Goal: Task Accomplishment & Management: Use online tool/utility

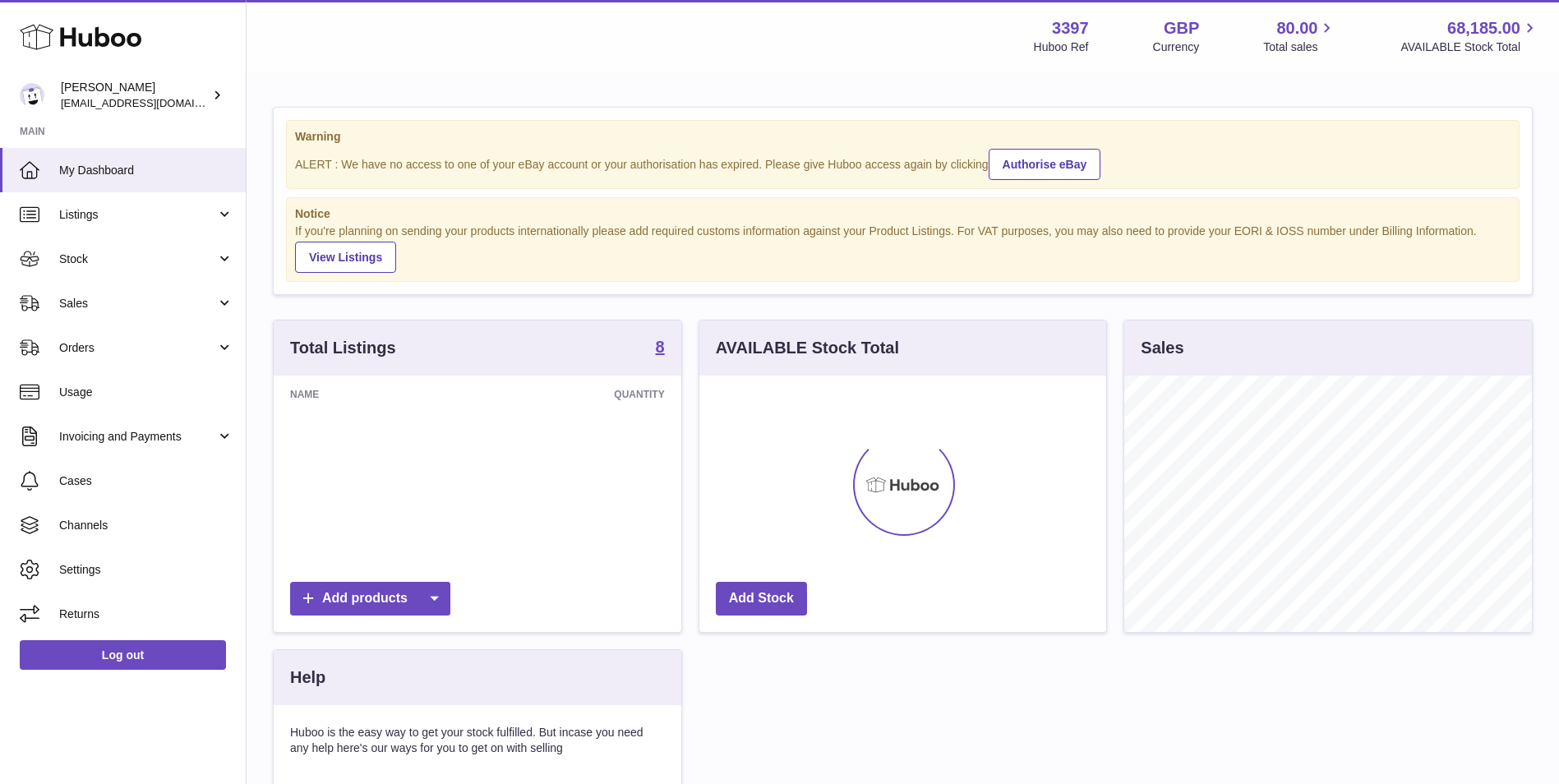
scroll to position [256, 407]
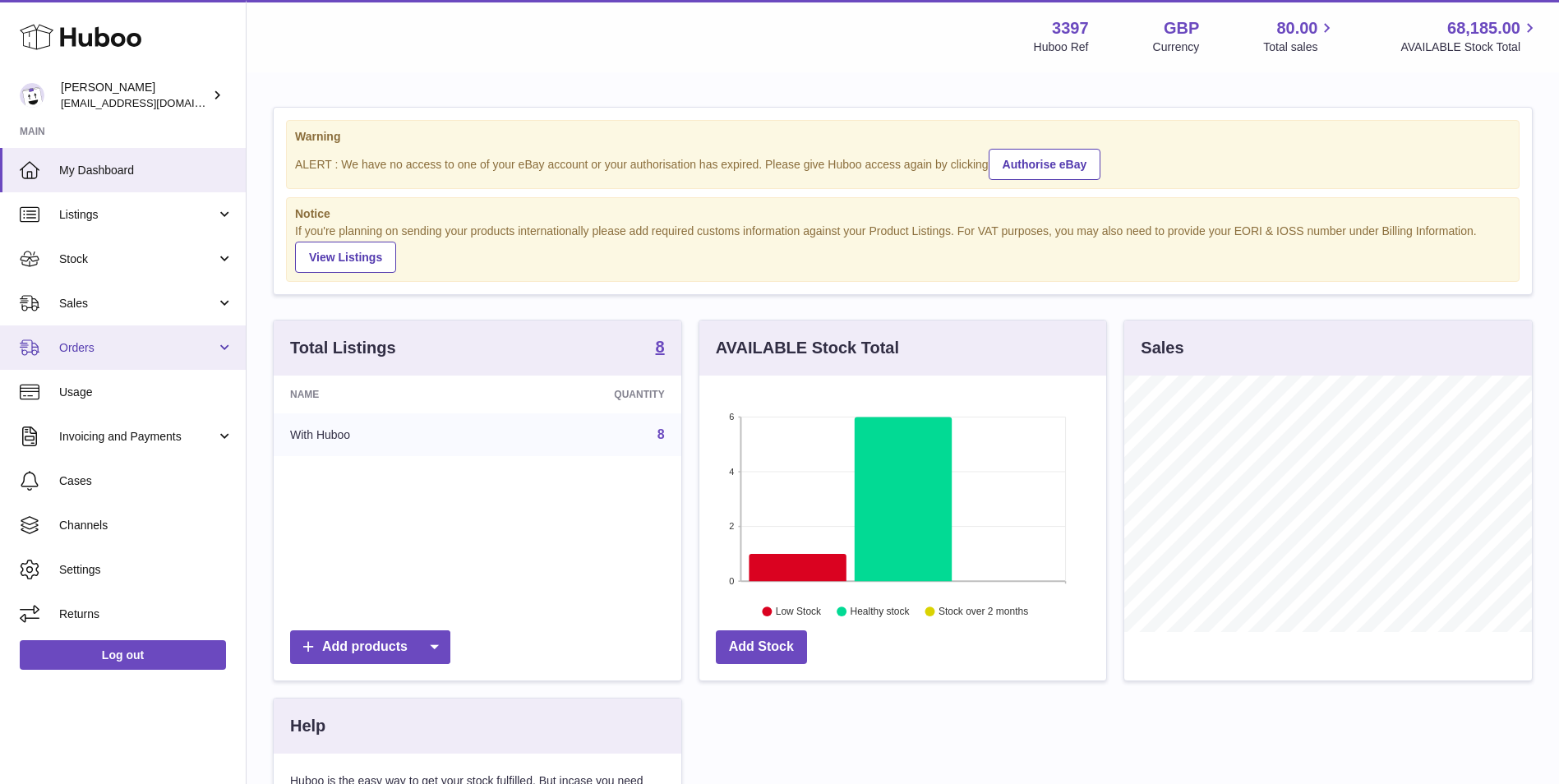
click at [114, 357] on link "Orders" at bounding box center [122, 347] width 246 height 44
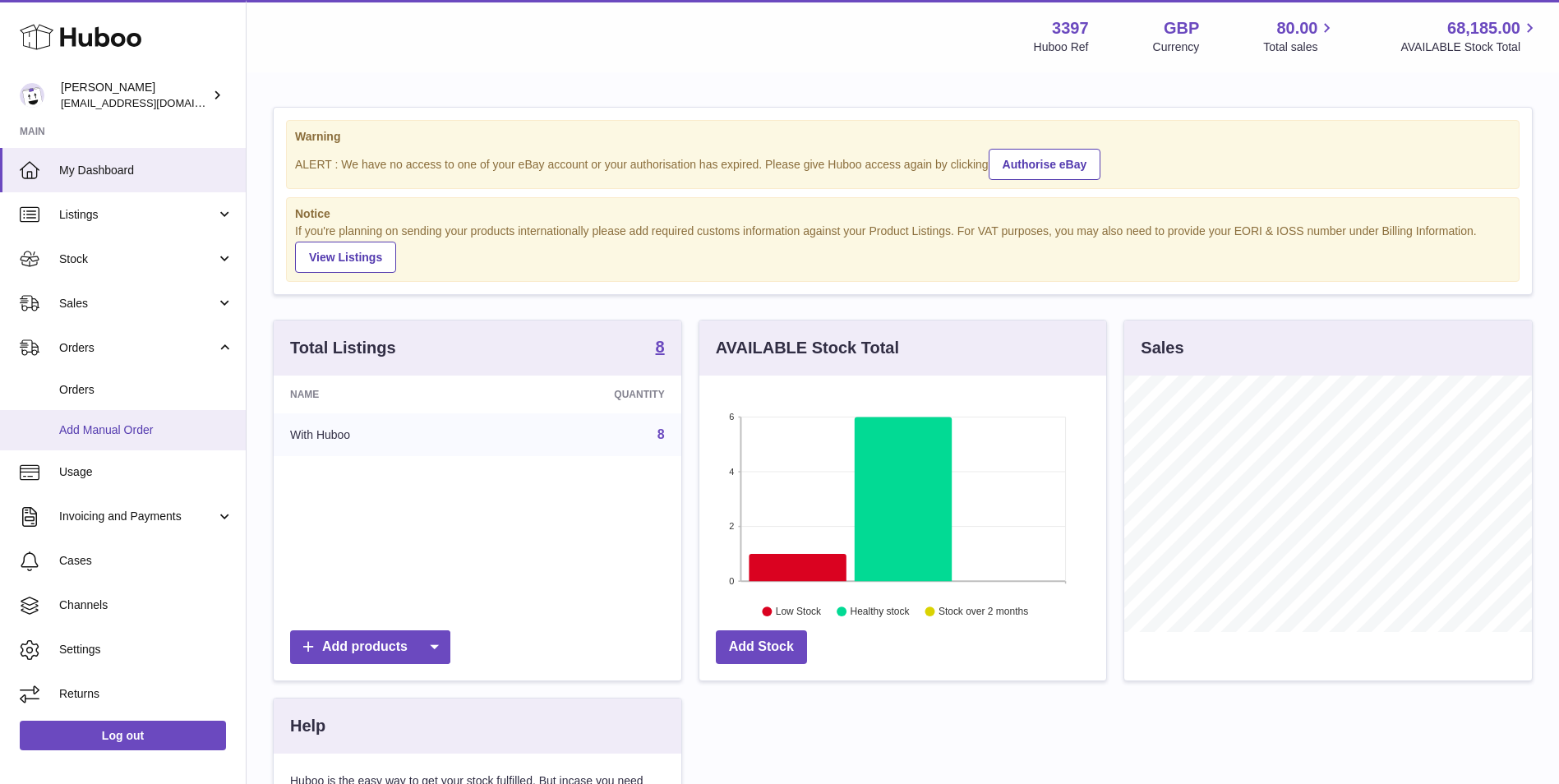
click at [107, 425] on span "Add Manual Order" at bounding box center [146, 431] width 175 height 16
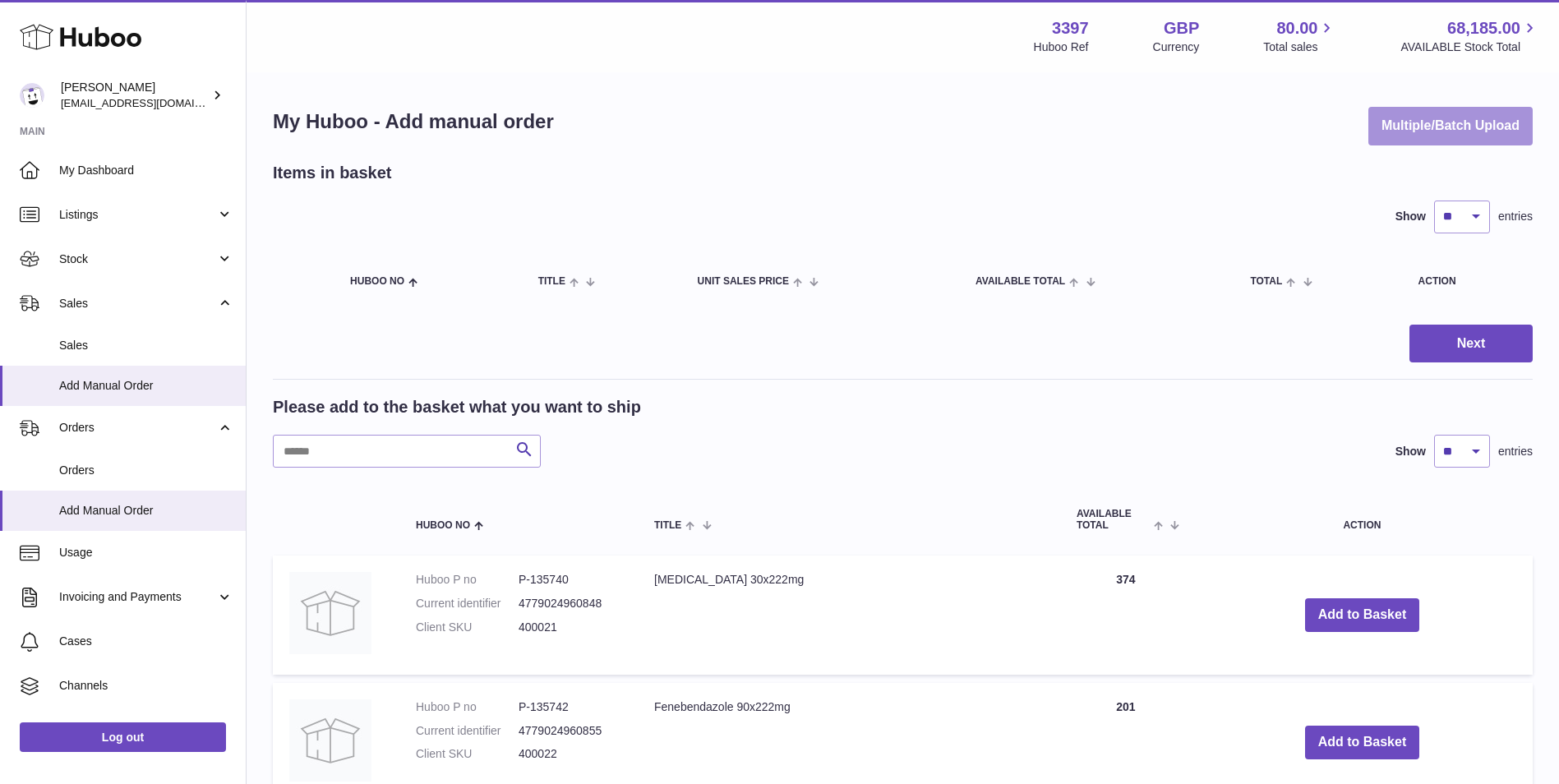
click at [1478, 120] on button "Multiple/Batch Upload" at bounding box center [1450, 127] width 164 height 39
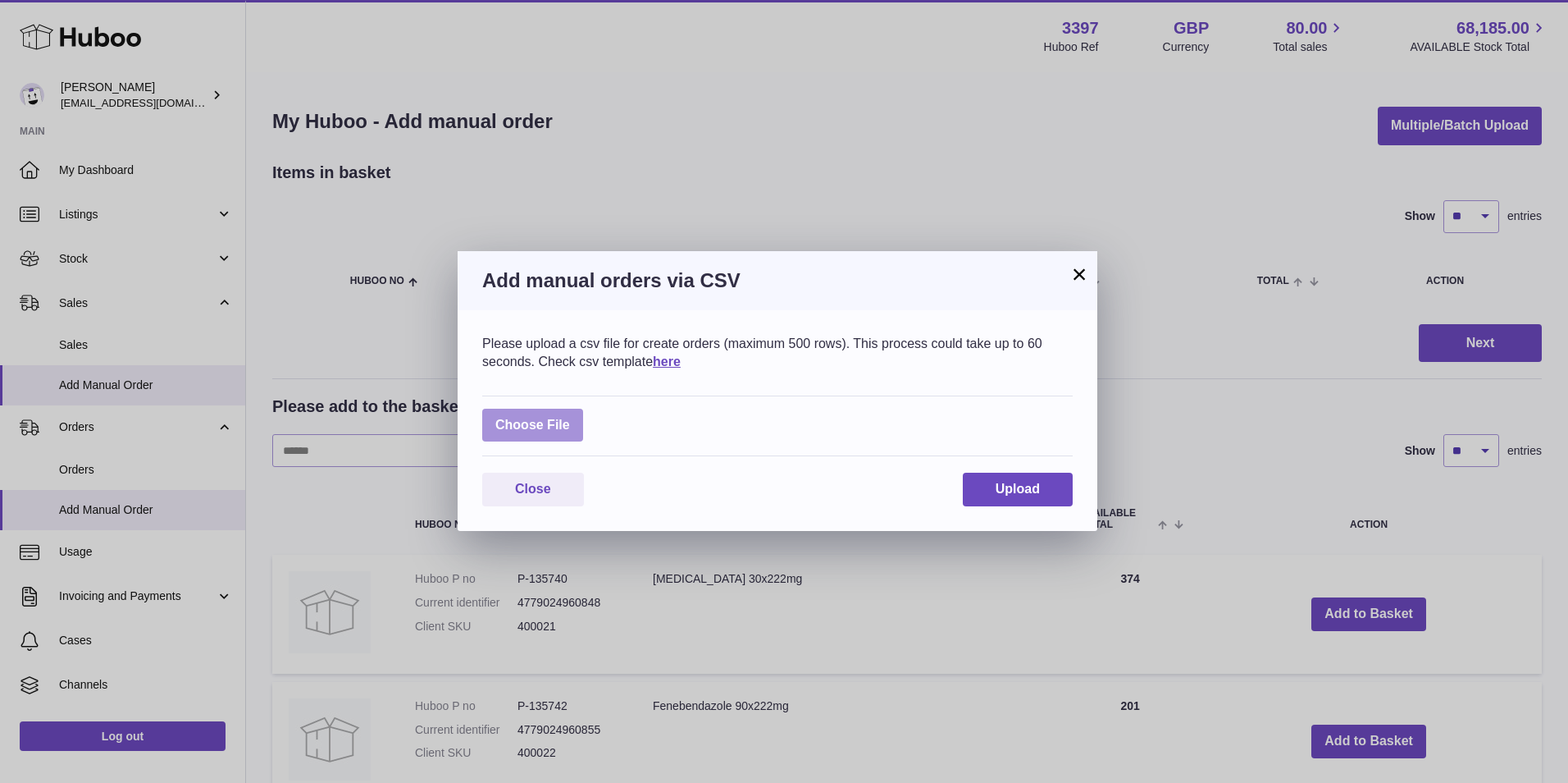
click at [516, 425] on label at bounding box center [532, 426] width 101 height 34
click at [570, 418] on input "file" at bounding box center [570, 417] width 1 height 1
type input "**********"
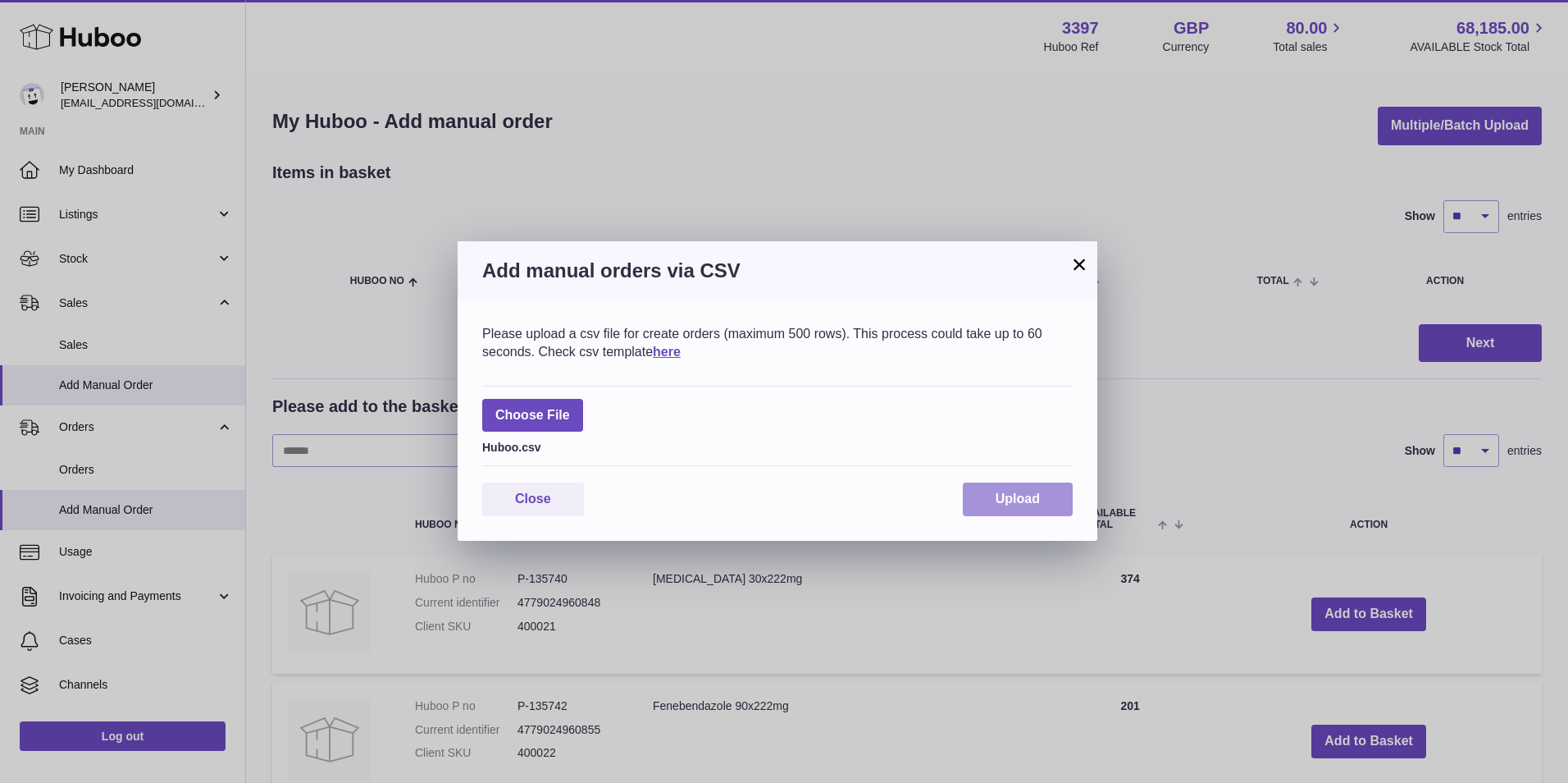
click at [1018, 495] on span "Upload" at bounding box center [1018, 498] width 44 height 14
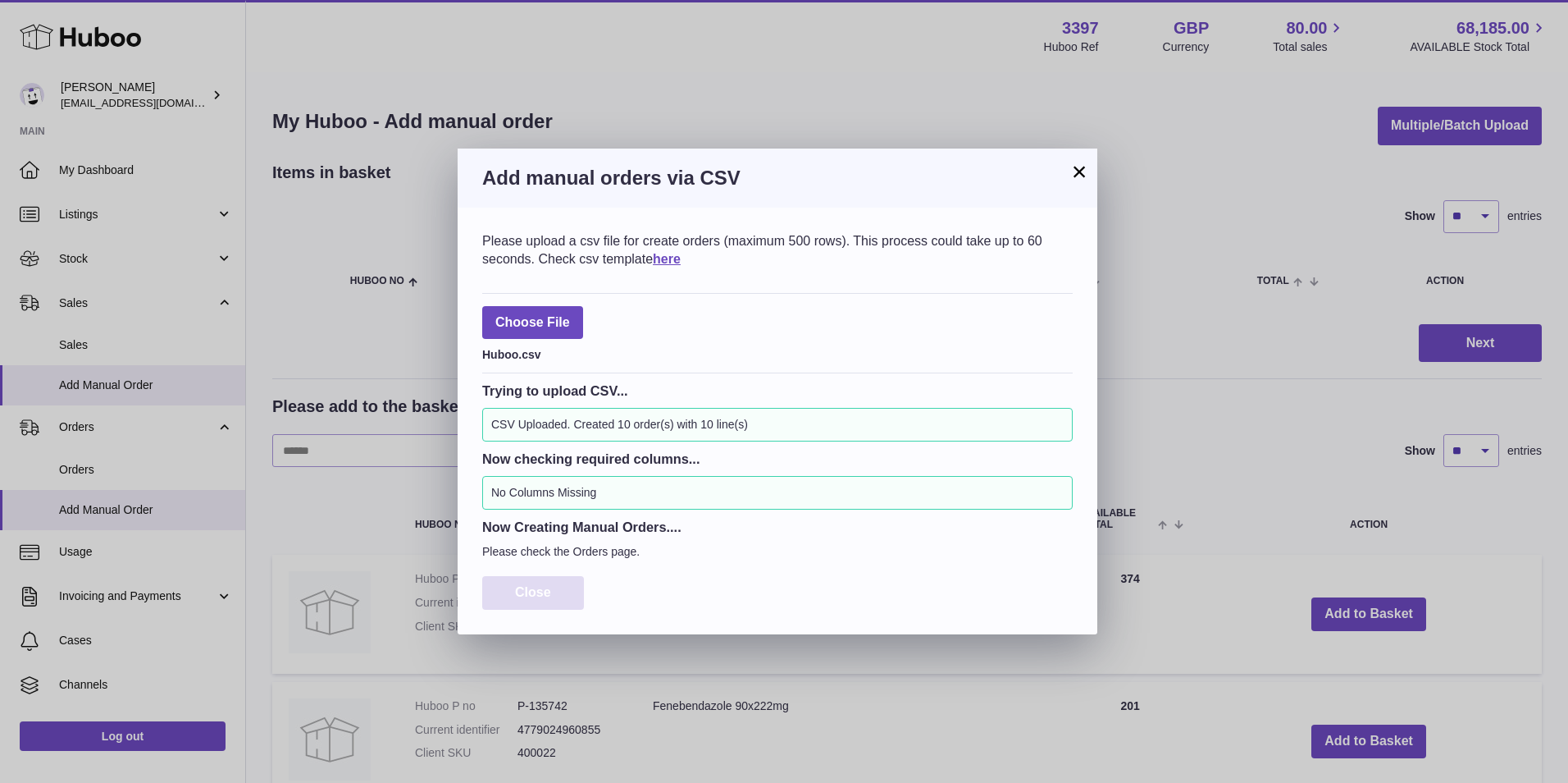
click at [532, 600] on button "Close" at bounding box center [532, 593] width 102 height 34
